Goal: Task Accomplishment & Management: Use online tool/utility

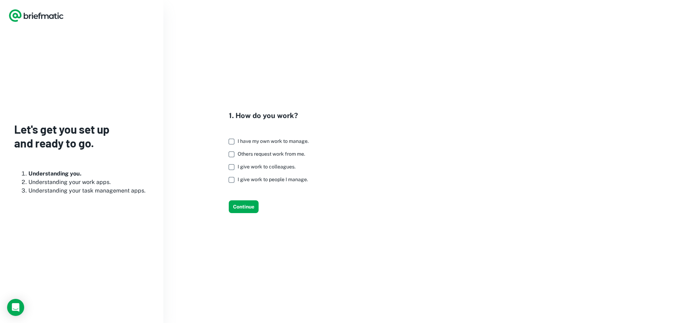
click at [281, 167] on span "I give work to colleagues." at bounding box center [267, 167] width 58 height 6
click at [266, 164] on span "I give work to colleagues." at bounding box center [267, 167] width 58 height 6
click at [263, 180] on span "I give work to people I manage." at bounding box center [273, 180] width 70 height 6
click at [252, 204] on button "Continue" at bounding box center [244, 207] width 30 height 13
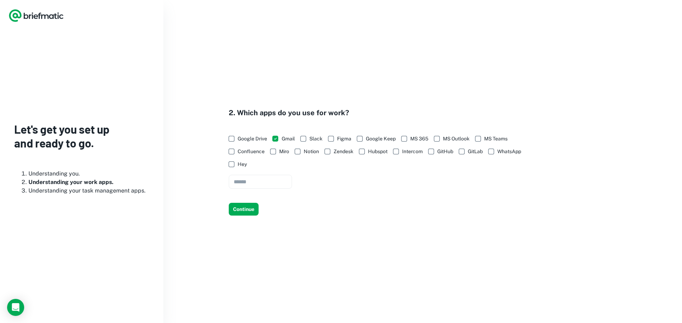
click at [251, 138] on span "Google Drive" at bounding box center [252, 139] width 29 height 8
click at [246, 211] on button "Continue" at bounding box center [244, 209] width 30 height 13
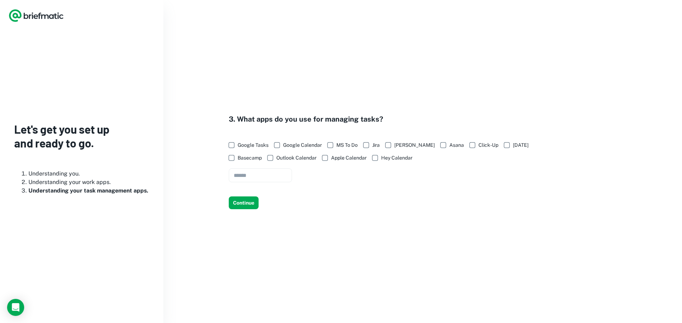
click at [256, 145] on span "Google Tasks" at bounding box center [253, 145] width 31 height 8
click at [247, 201] on button "Continue" at bounding box center [244, 203] width 30 height 13
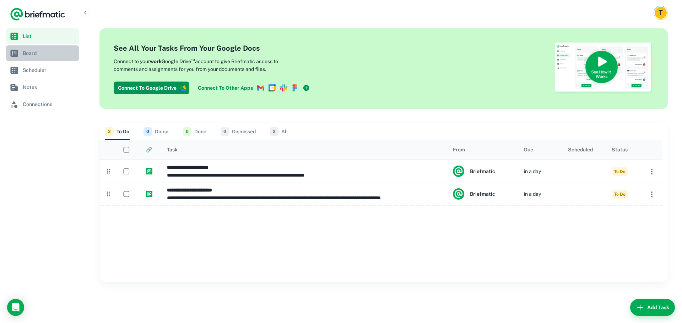
click at [35, 57] on link "Board" at bounding box center [42, 53] width 73 height 16
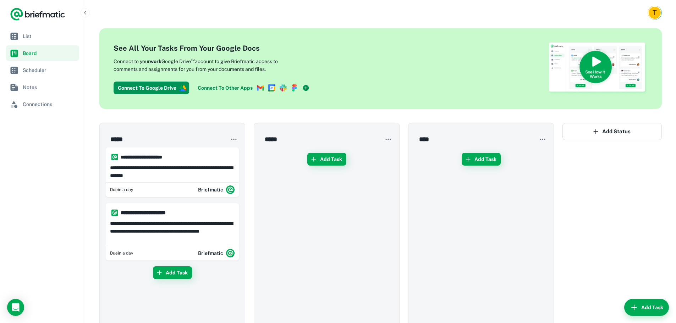
click at [260, 89] on icon at bounding box center [260, 88] width 4 height 4
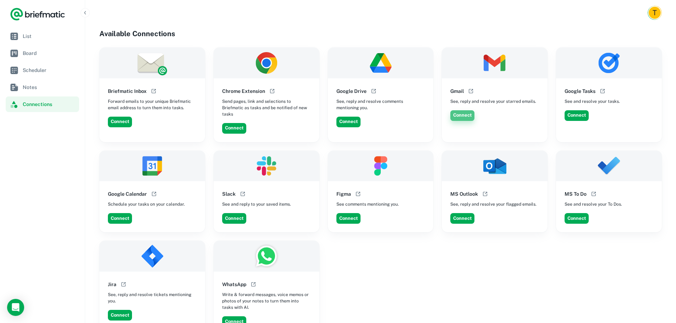
click at [466, 118] on button "Connect" at bounding box center [463, 115] width 24 height 11
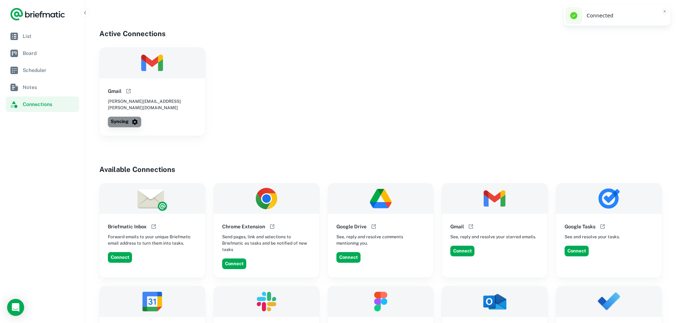
click at [124, 119] on button "Syncing" at bounding box center [124, 122] width 33 height 11
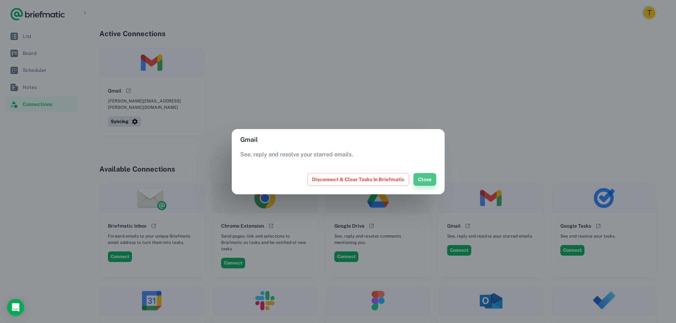
click at [426, 176] on button "Close" at bounding box center [425, 179] width 23 height 13
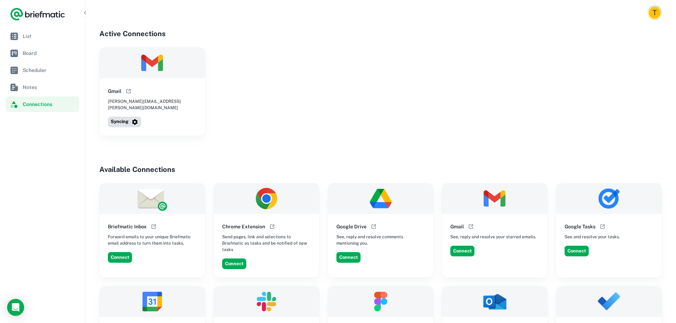
click at [148, 60] on img at bounding box center [152, 63] width 106 height 31
click at [135, 119] on icon "button" at bounding box center [134, 122] width 7 height 7
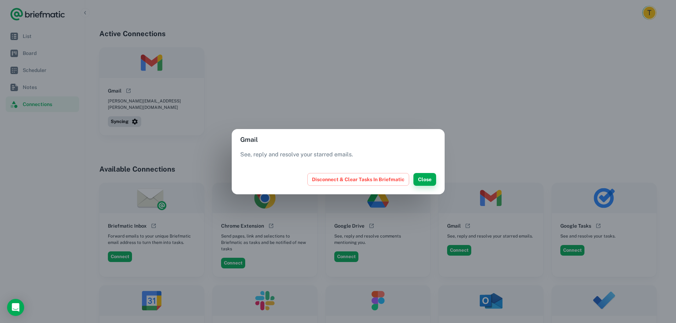
click at [430, 180] on button "Close" at bounding box center [425, 179] width 23 height 13
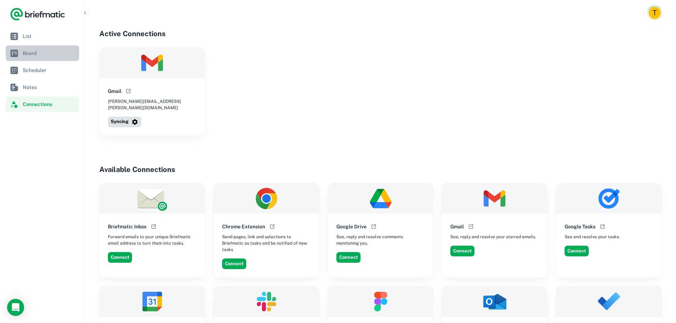
click at [40, 53] on span "Board" at bounding box center [50, 53] width 54 height 8
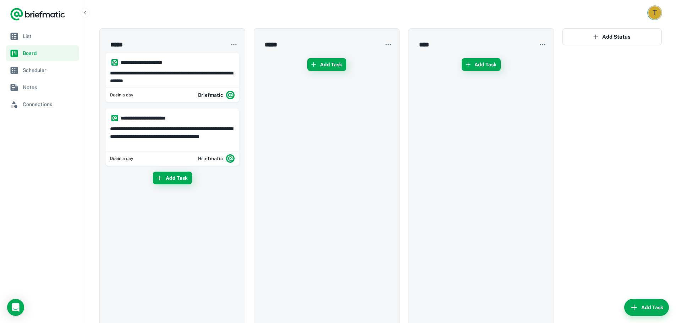
click at [656, 15] on div "T" at bounding box center [655, 12] width 13 height 13
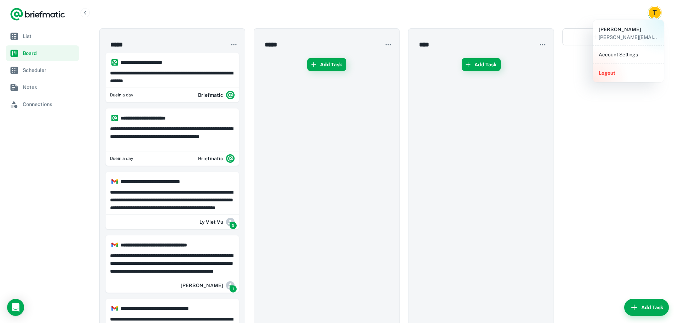
click at [44, 101] on div at bounding box center [338, 161] width 676 height 323
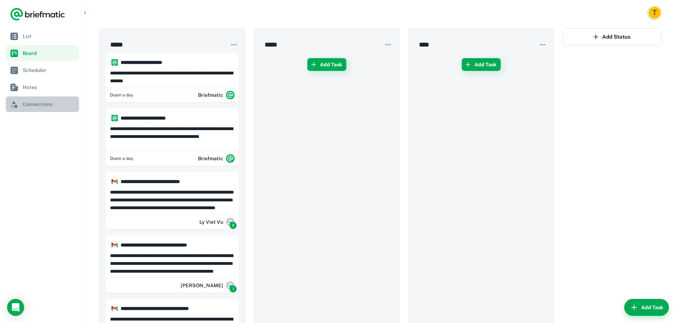
click at [42, 105] on span "Connections" at bounding box center [50, 104] width 54 height 8
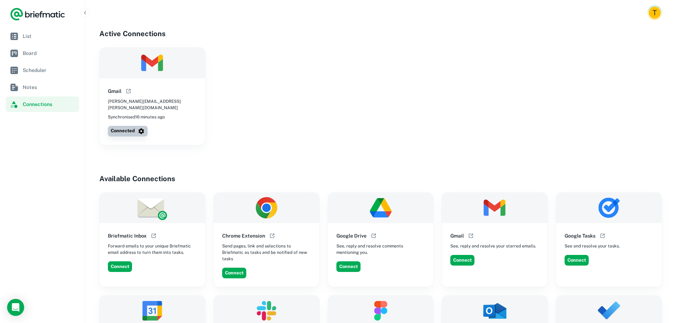
click at [133, 128] on button "Connected" at bounding box center [128, 131] width 40 height 11
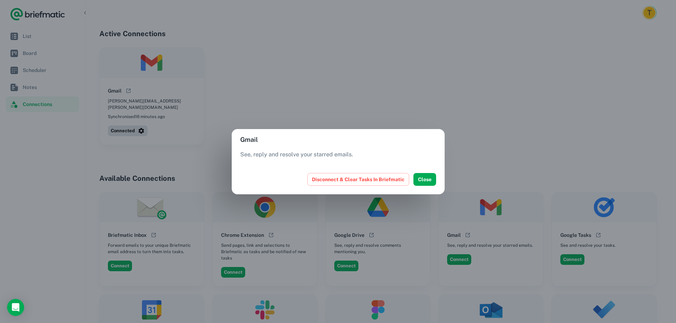
click at [295, 72] on div "Gmail See, reply and resolve your starred emails. Disconnect & Clear Tasks In B…" at bounding box center [338, 161] width 676 height 323
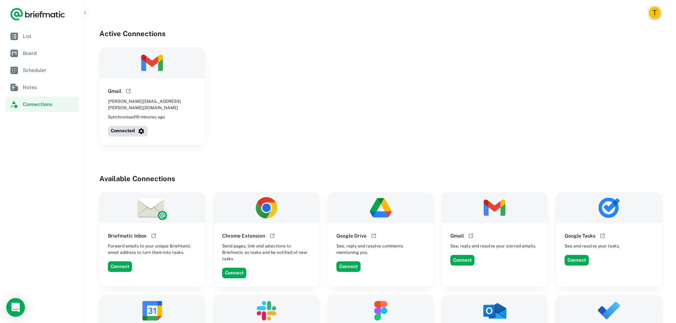
click at [18, 310] on icon "Open Intercom Messenger" at bounding box center [15, 307] width 8 height 9
